Goal: Check status

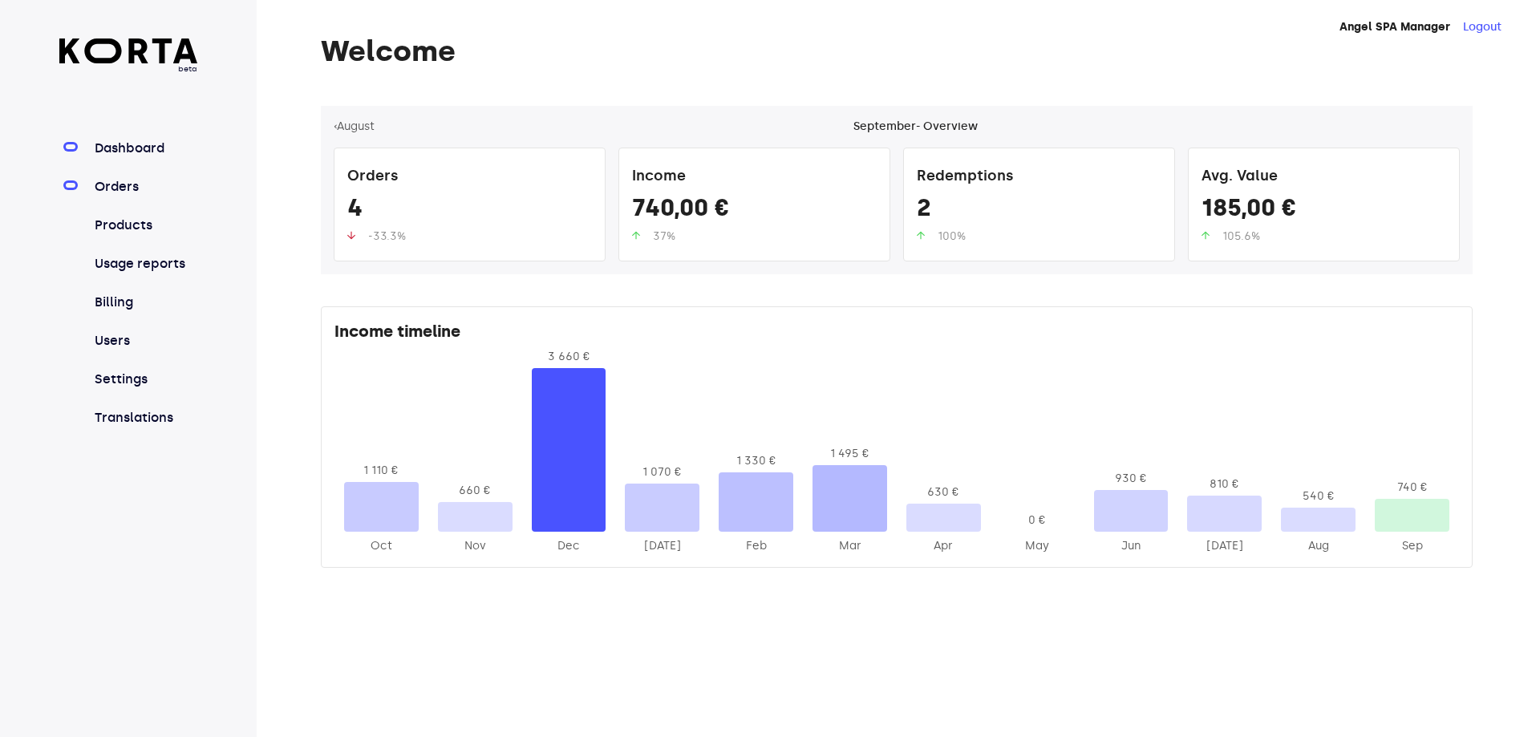
click at [102, 181] on link "Orders" at bounding box center [144, 186] width 107 height 19
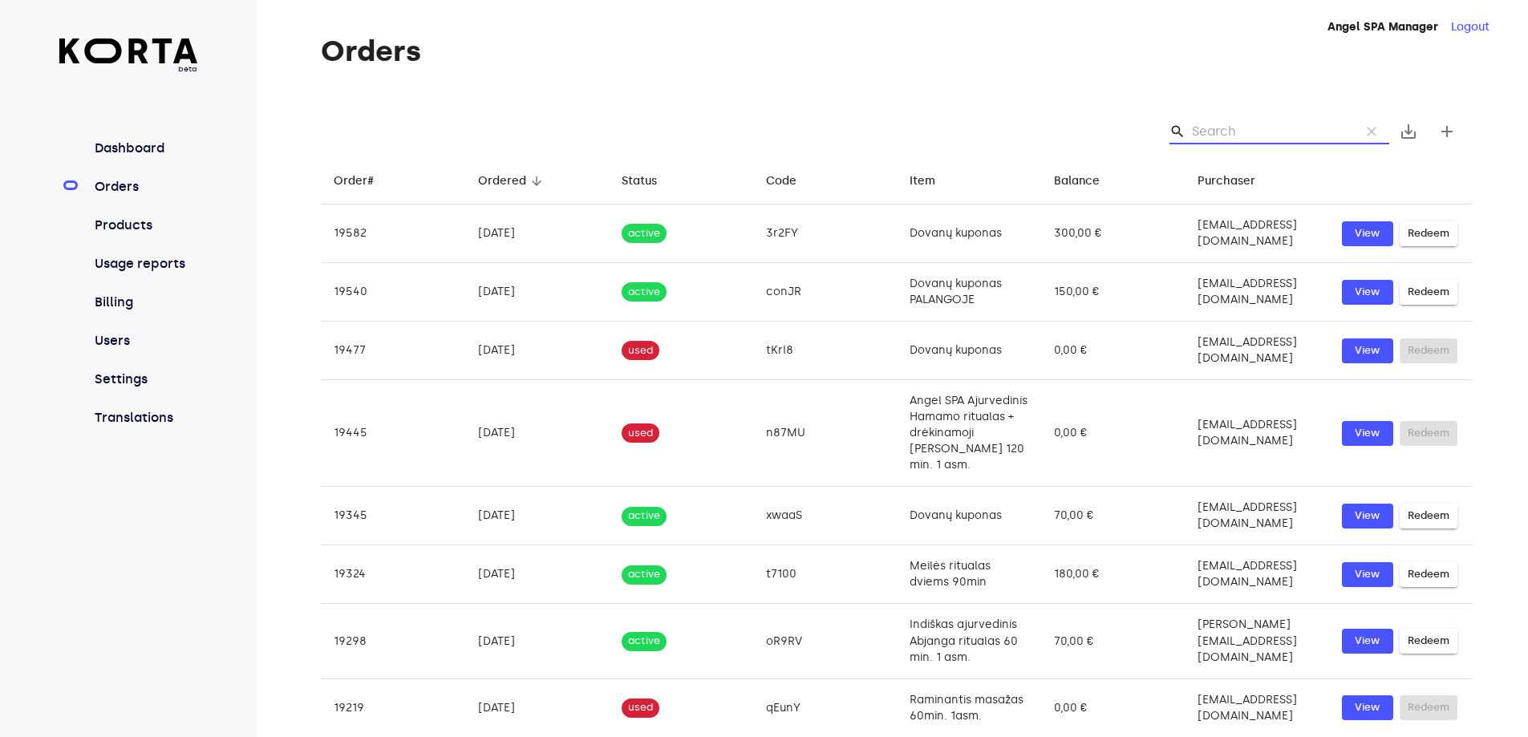
paste input "P5FqT"
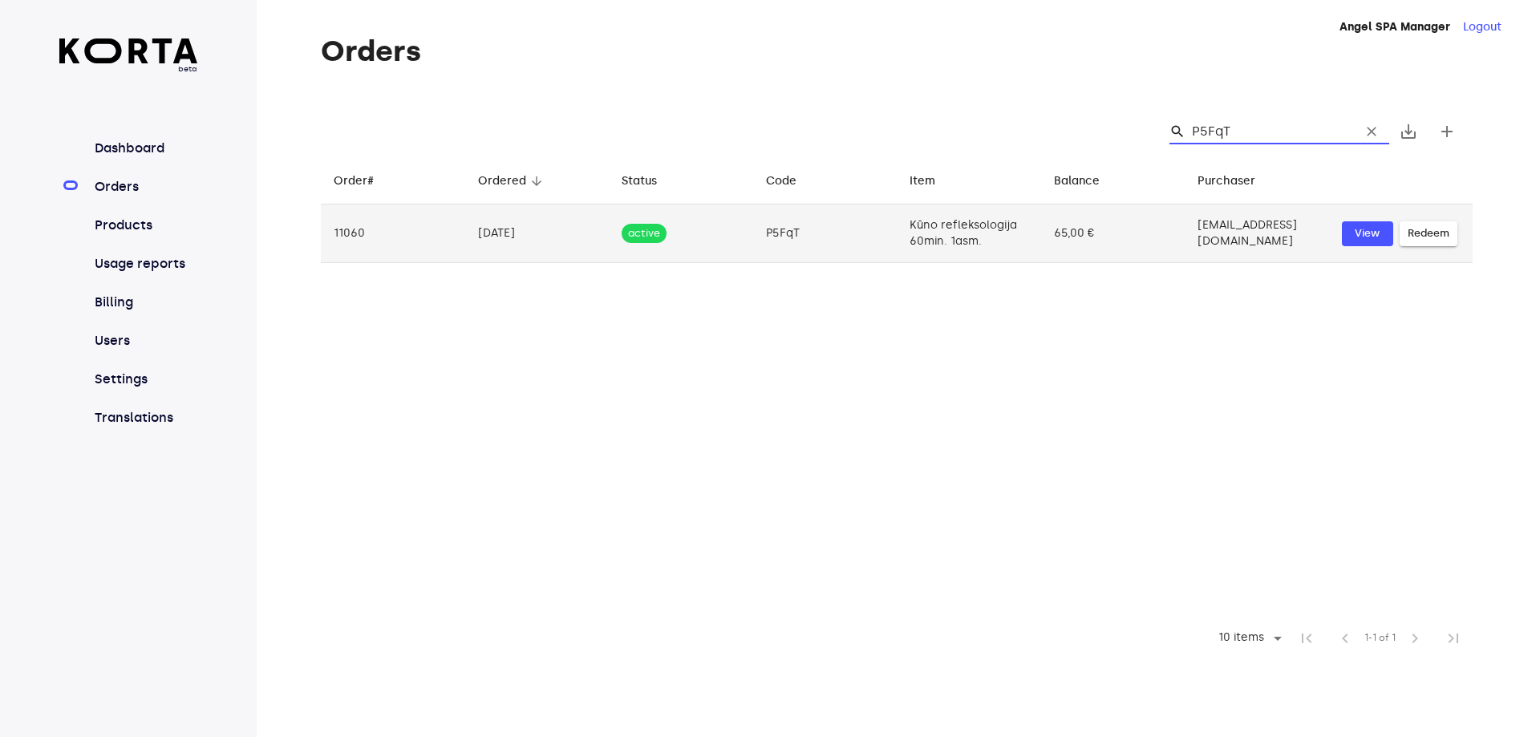
type input "P5FqT"
click at [1293, 233] on td "[EMAIL_ADDRESS][DOMAIN_NAME]" at bounding box center [1257, 234] width 144 height 59
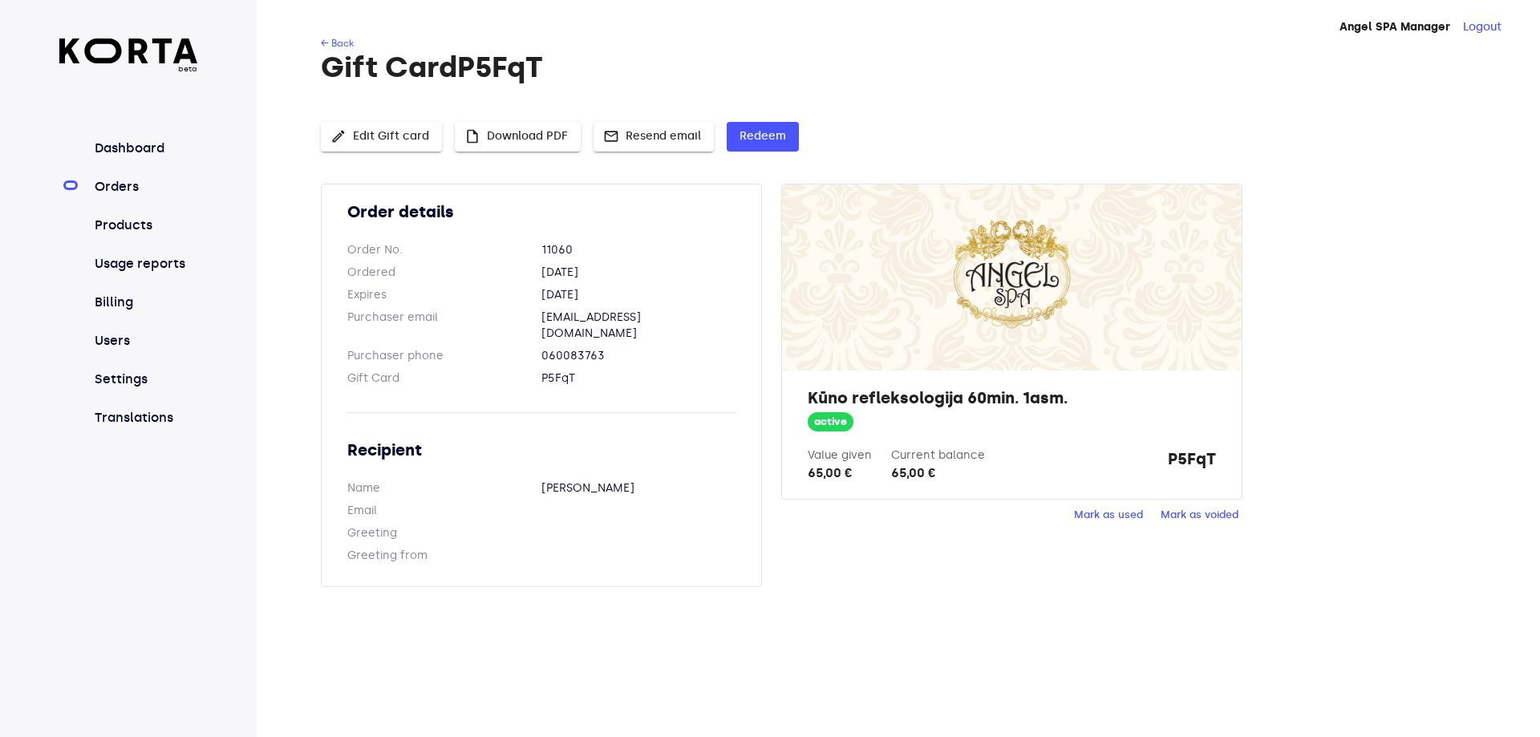
click at [1121, 509] on span "Mark as used" at bounding box center [1108, 515] width 69 height 18
